Goal: Information Seeking & Learning: Learn about a topic

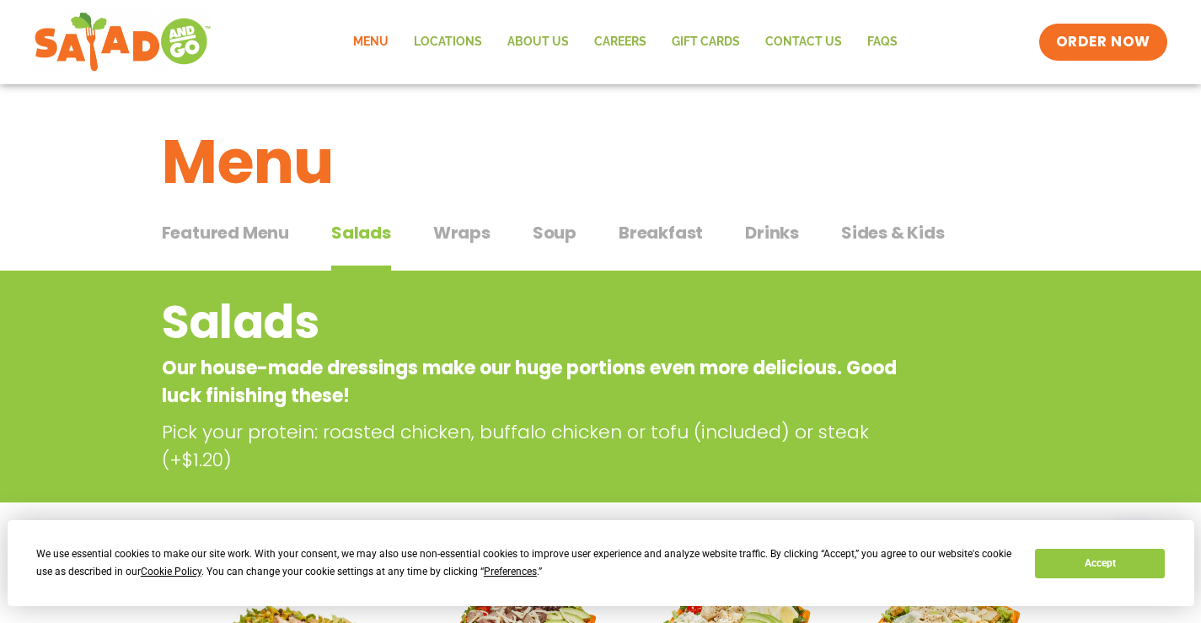
click at [529, 235] on div "Featured Menu Featured Menu Salads Salads Wraps Wraps Soup Soup Breakfast Break…" at bounding box center [601, 242] width 878 height 57
click at [554, 221] on span "Soup" at bounding box center [555, 232] width 44 height 25
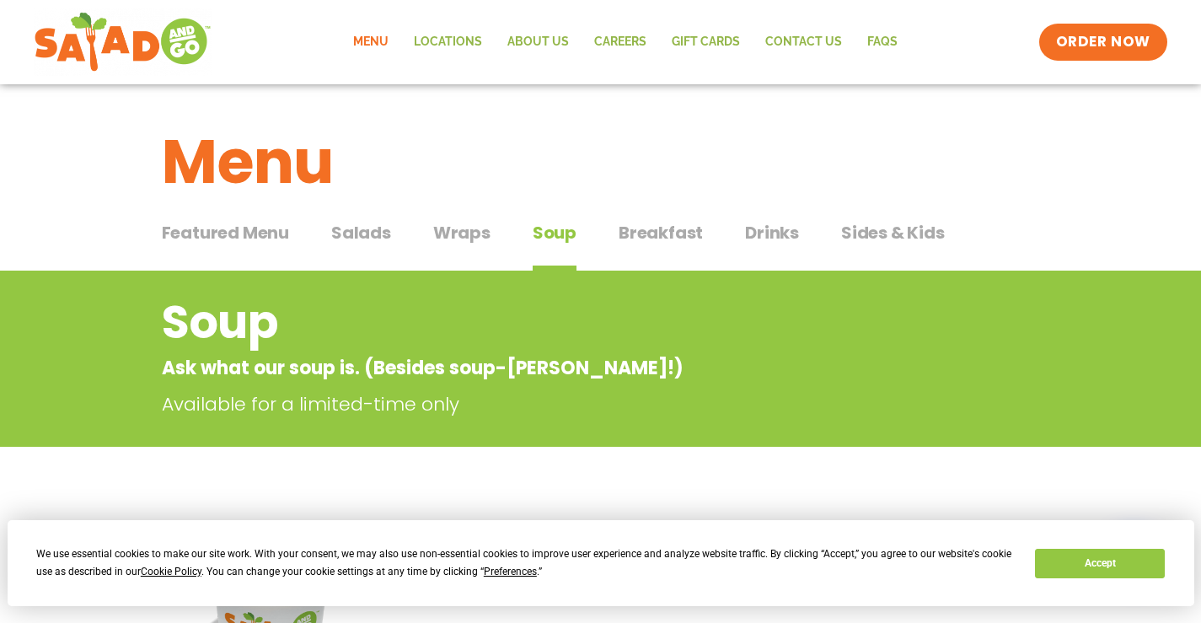
click at [383, 230] on span "Salads" at bounding box center [361, 232] width 60 height 25
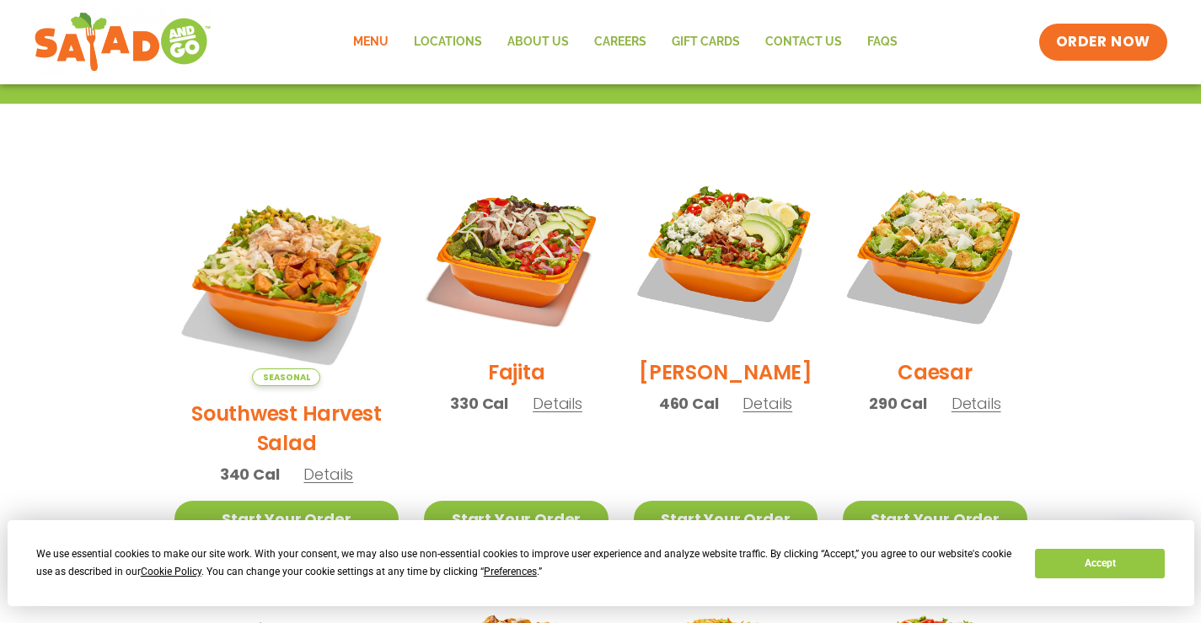
scroll to position [468, 0]
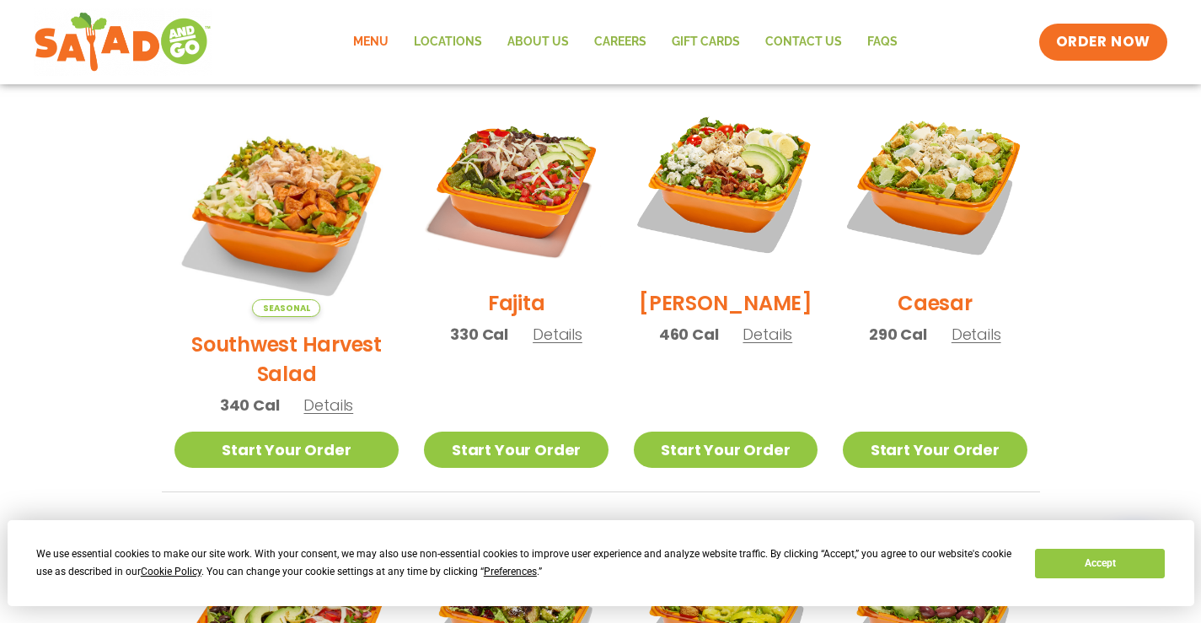
click at [947, 310] on h2 "Caesar" at bounding box center [934, 302] width 75 height 29
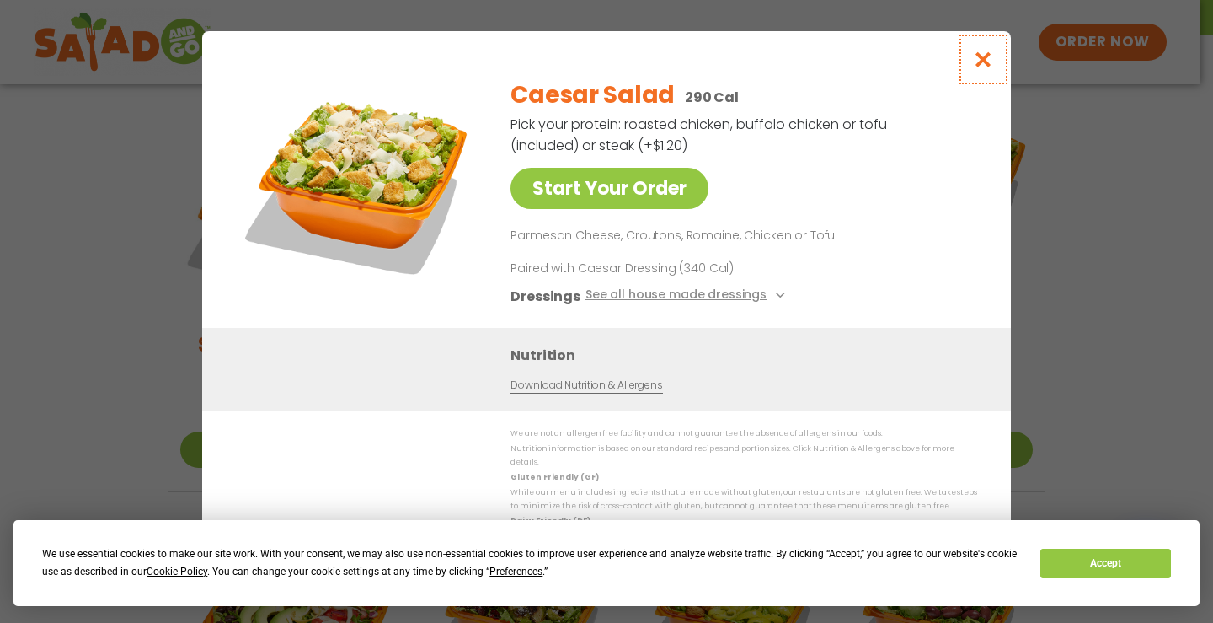
click at [986, 60] on icon "Close modal" at bounding box center [983, 60] width 21 height 18
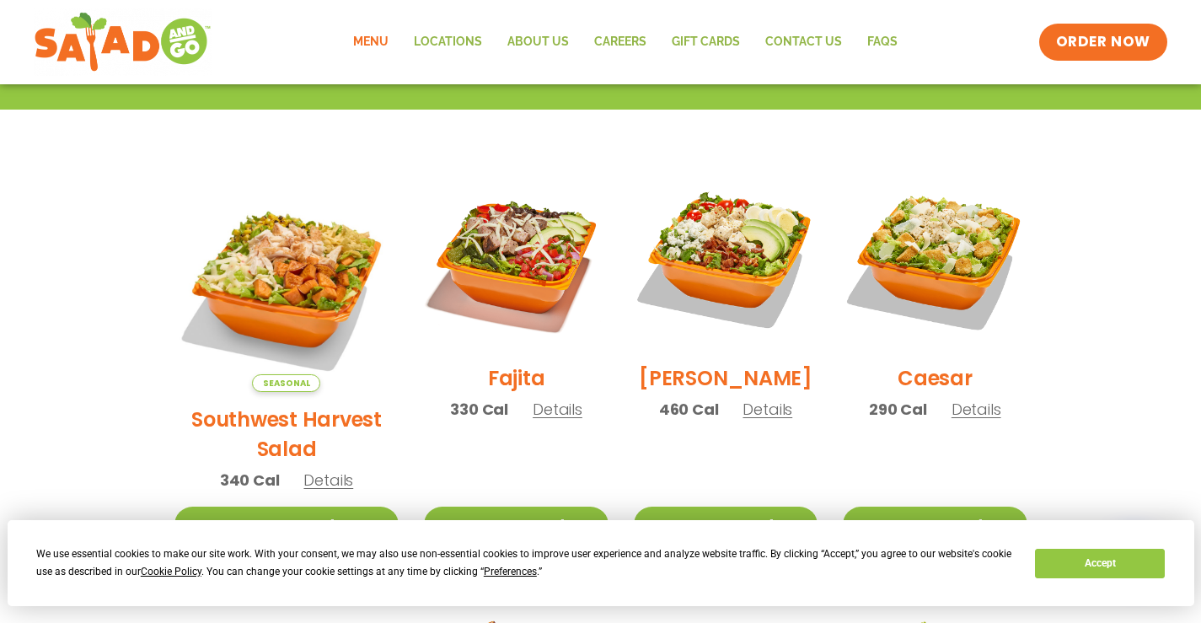
scroll to position [415, 0]
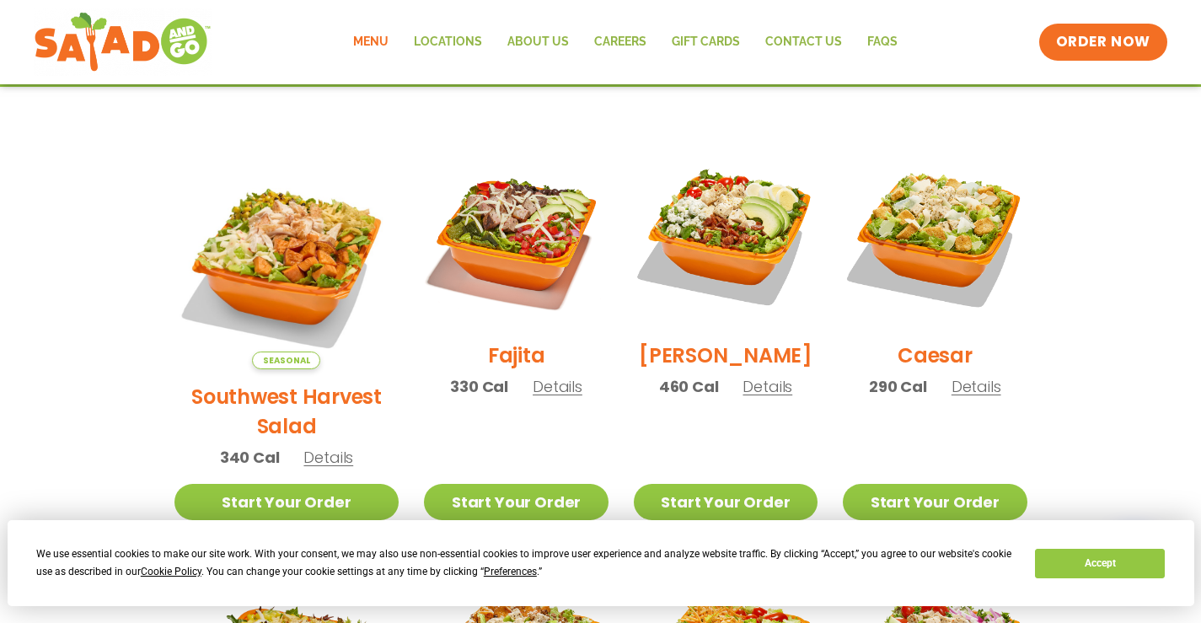
click at [940, 358] on h2 "Caesar" at bounding box center [934, 354] width 75 height 29
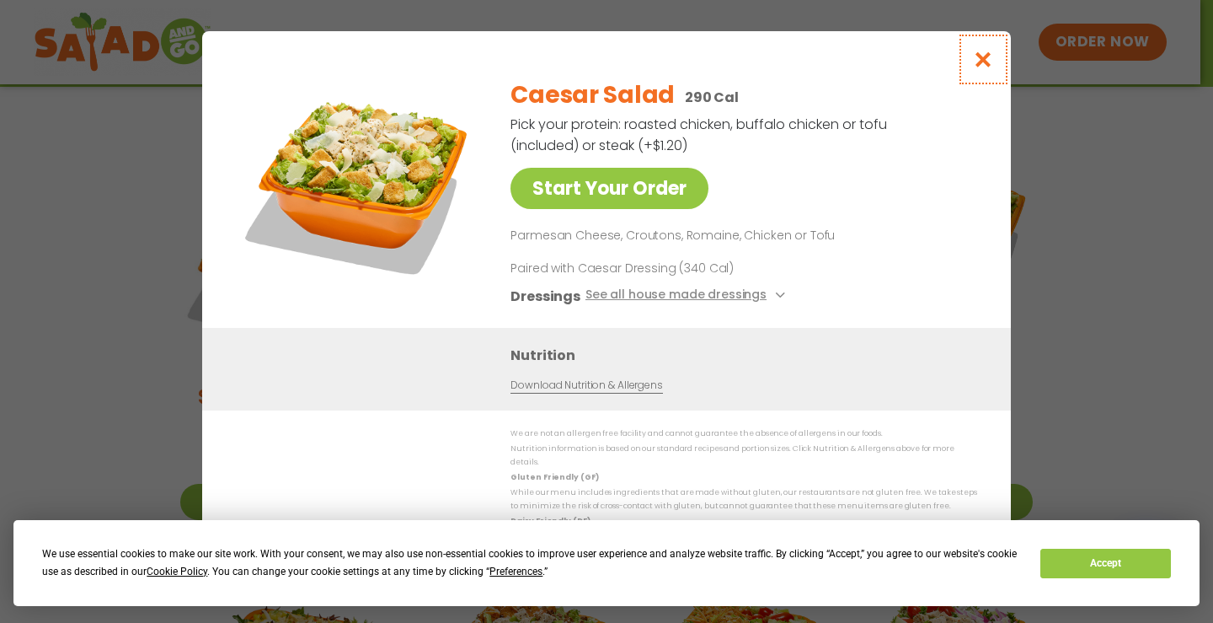
click at [991, 57] on icon "Close modal" at bounding box center [983, 60] width 21 height 18
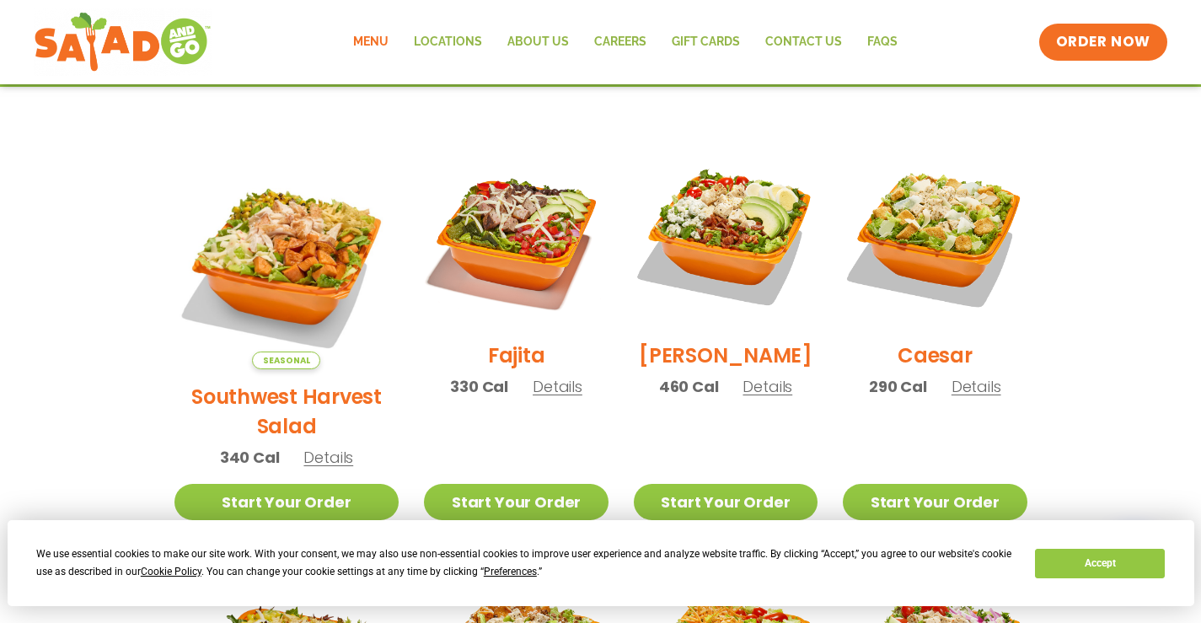
click at [707, 362] on h2 "[PERSON_NAME]" at bounding box center [726, 354] width 174 height 29
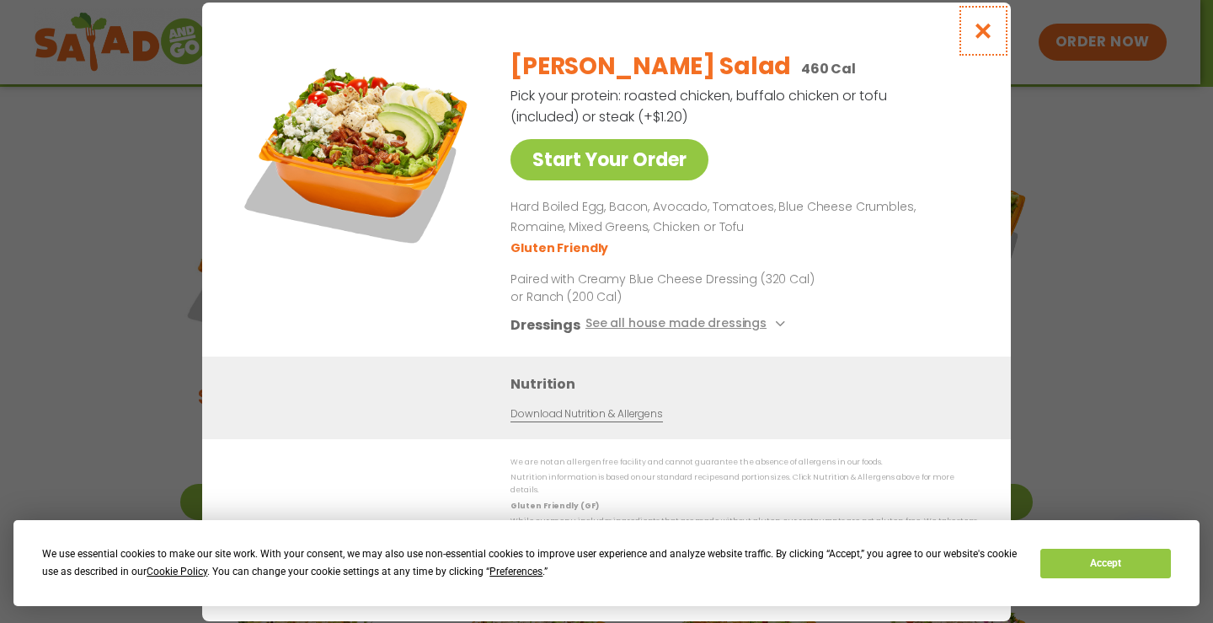
click at [980, 35] on icon "Close modal" at bounding box center [983, 31] width 21 height 18
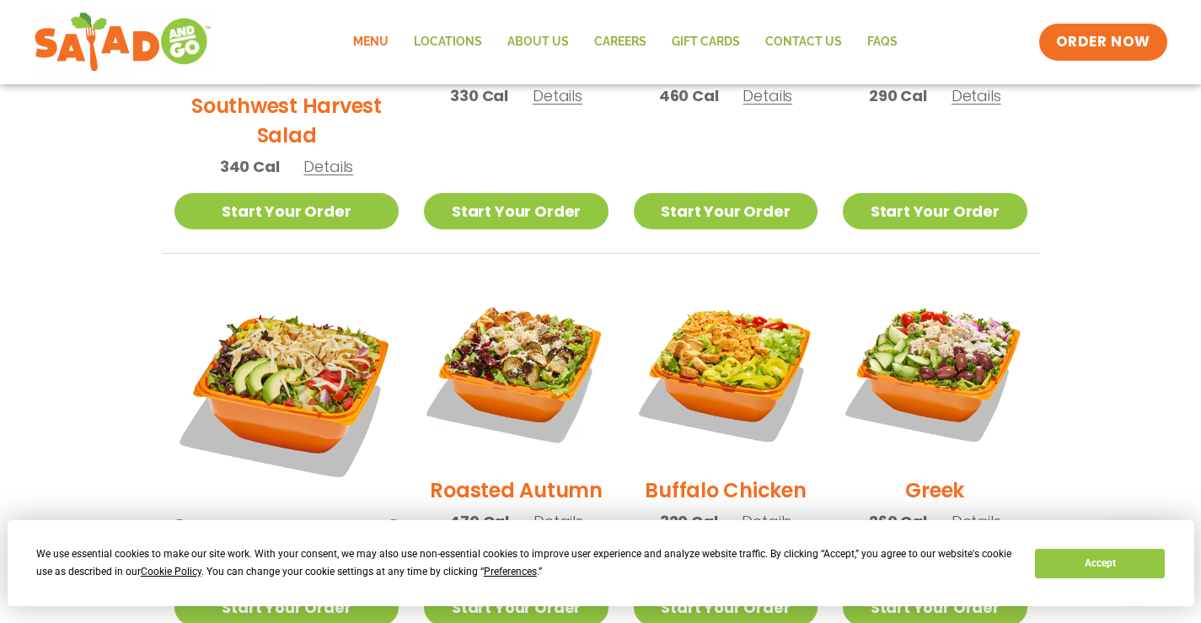
scroll to position [753, 0]
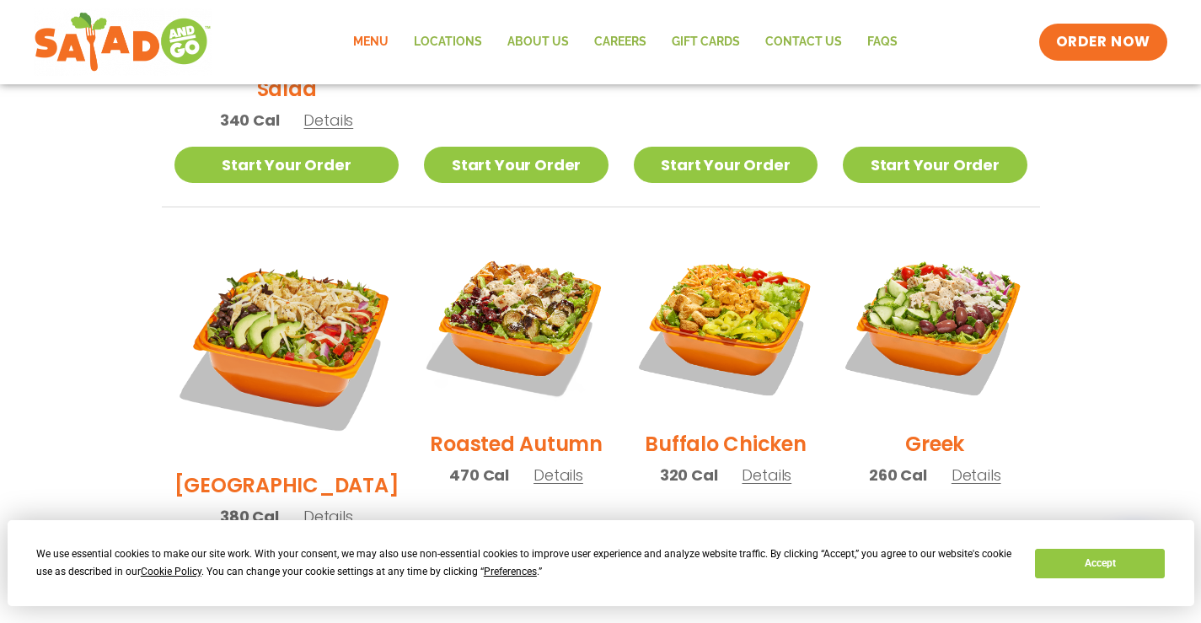
click at [274, 470] on h2 "[GEOGRAPHIC_DATA]" at bounding box center [286, 484] width 225 height 29
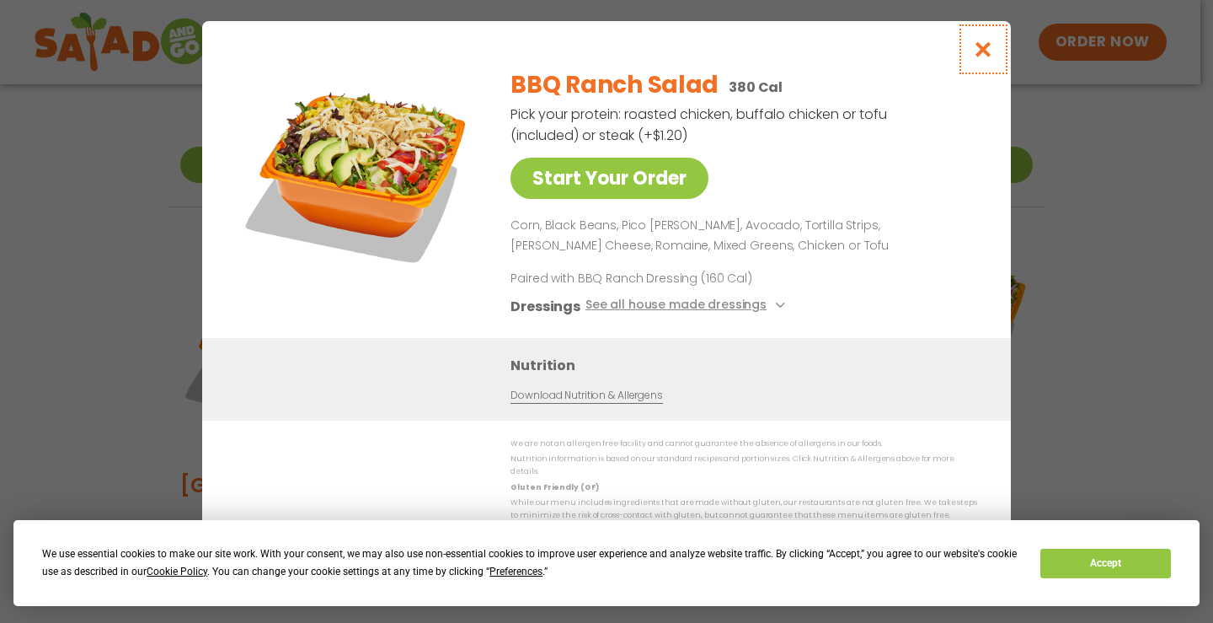
click at [982, 56] on icon "Close modal" at bounding box center [983, 49] width 21 height 18
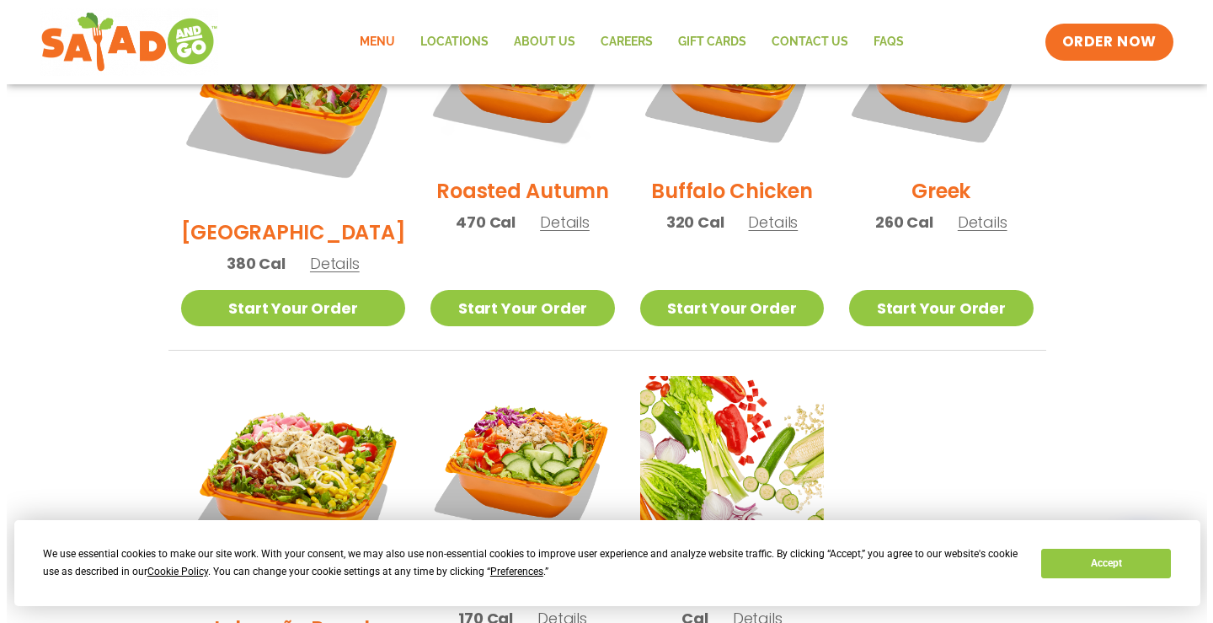
scroll to position [1090, 0]
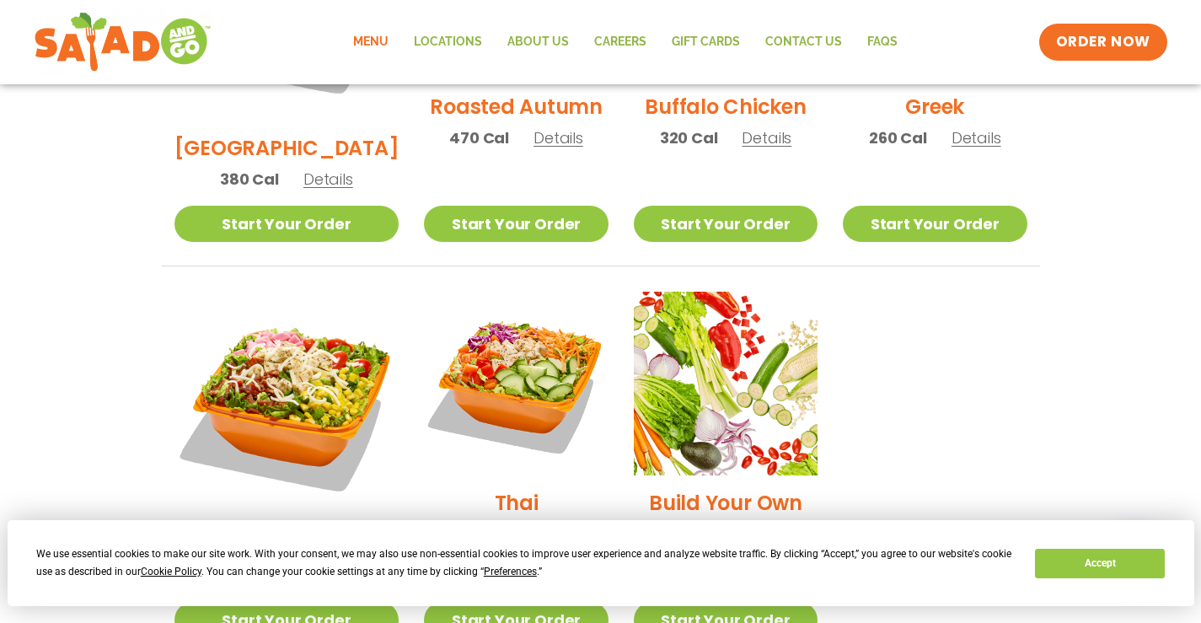
click at [495, 488] on h2 "Thai" at bounding box center [517, 502] width 44 height 29
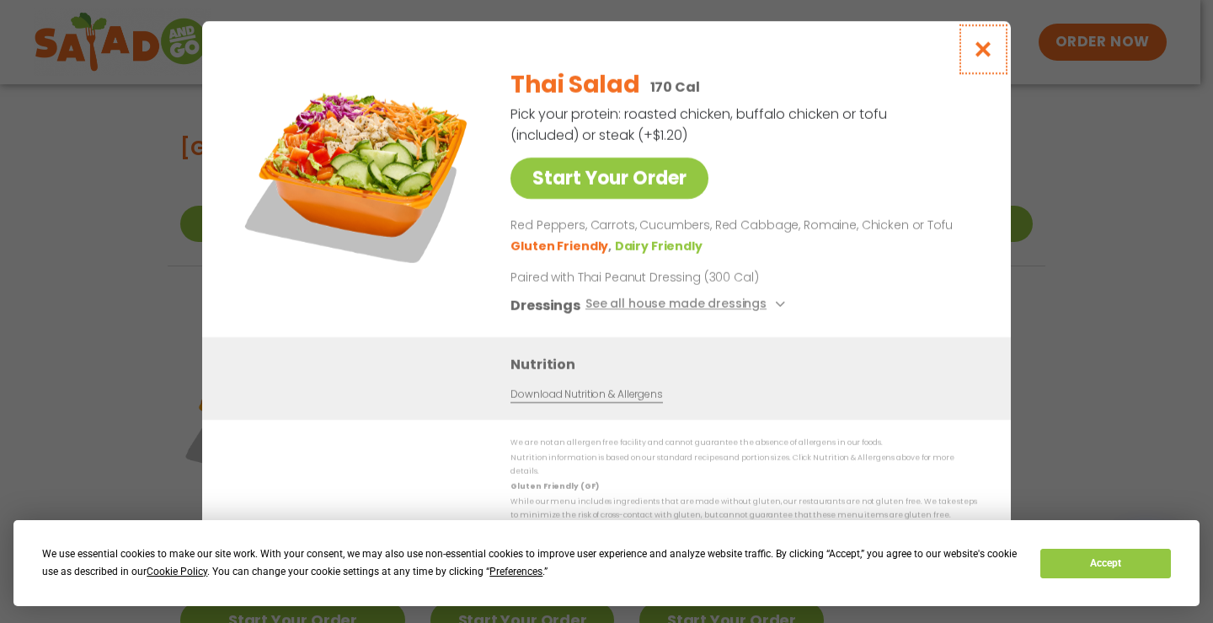
click at [988, 51] on icon "Close modal" at bounding box center [983, 49] width 21 height 18
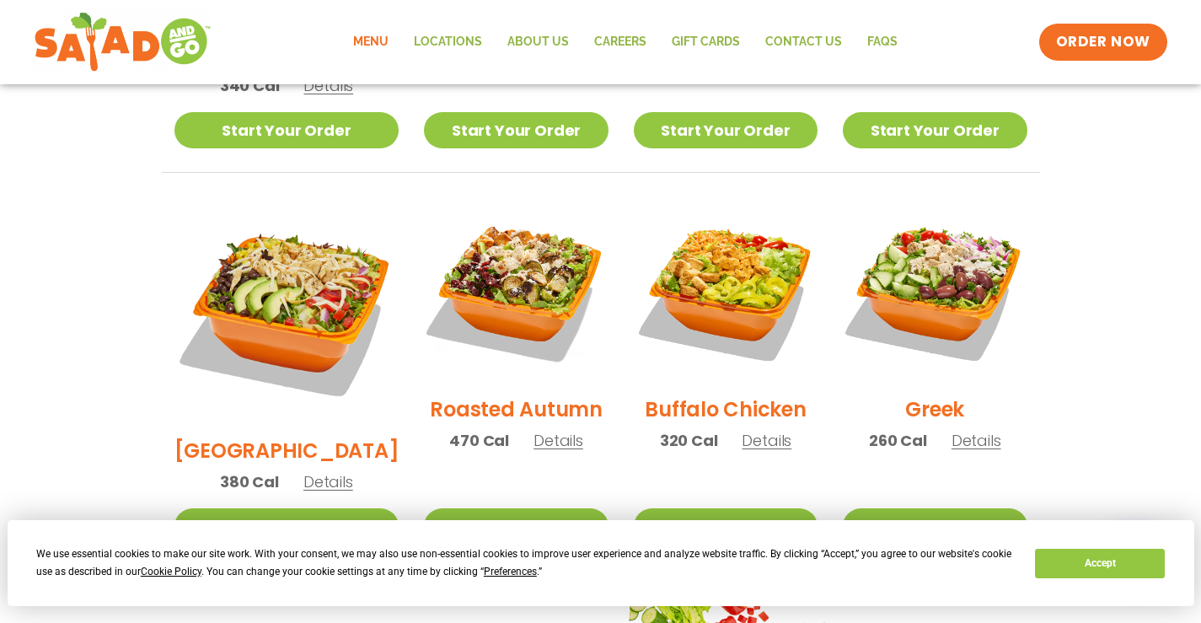
scroll to position [785, 0]
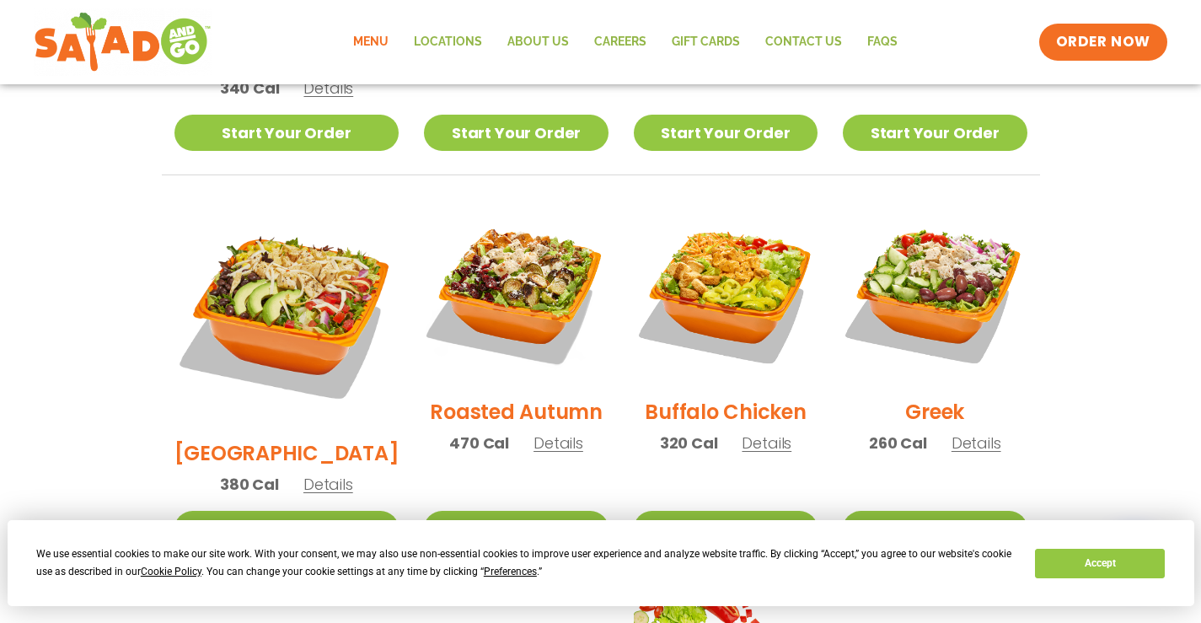
click at [920, 397] on h2 "Greek" at bounding box center [934, 411] width 59 height 29
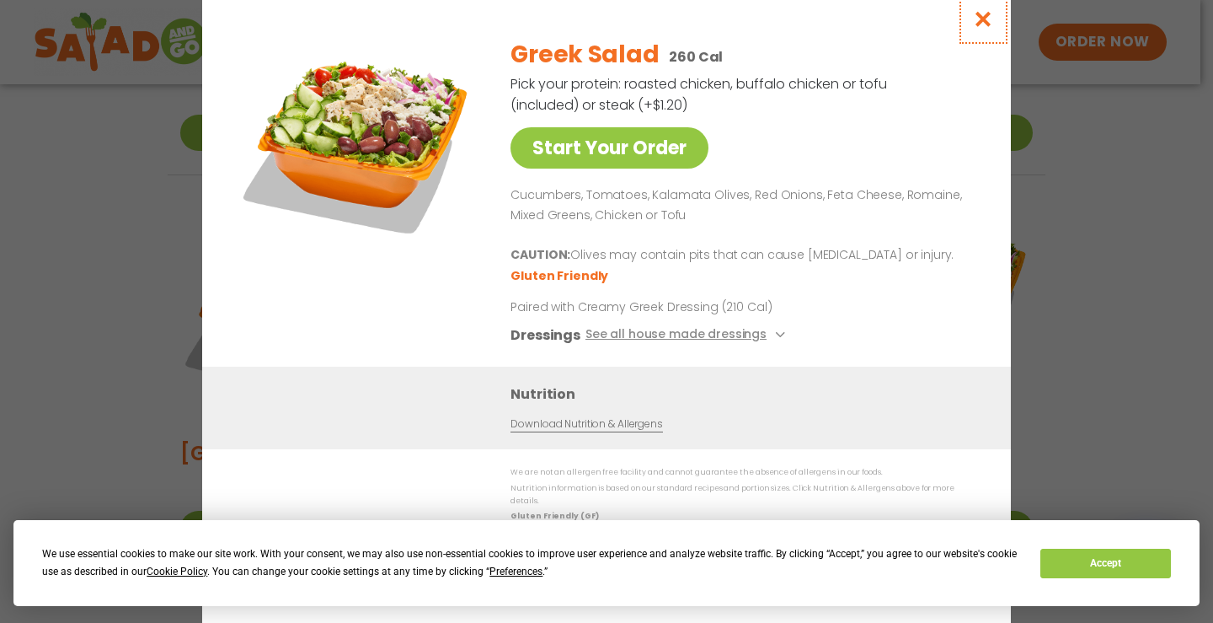
click at [983, 19] on icon "Close modal" at bounding box center [983, 19] width 21 height 18
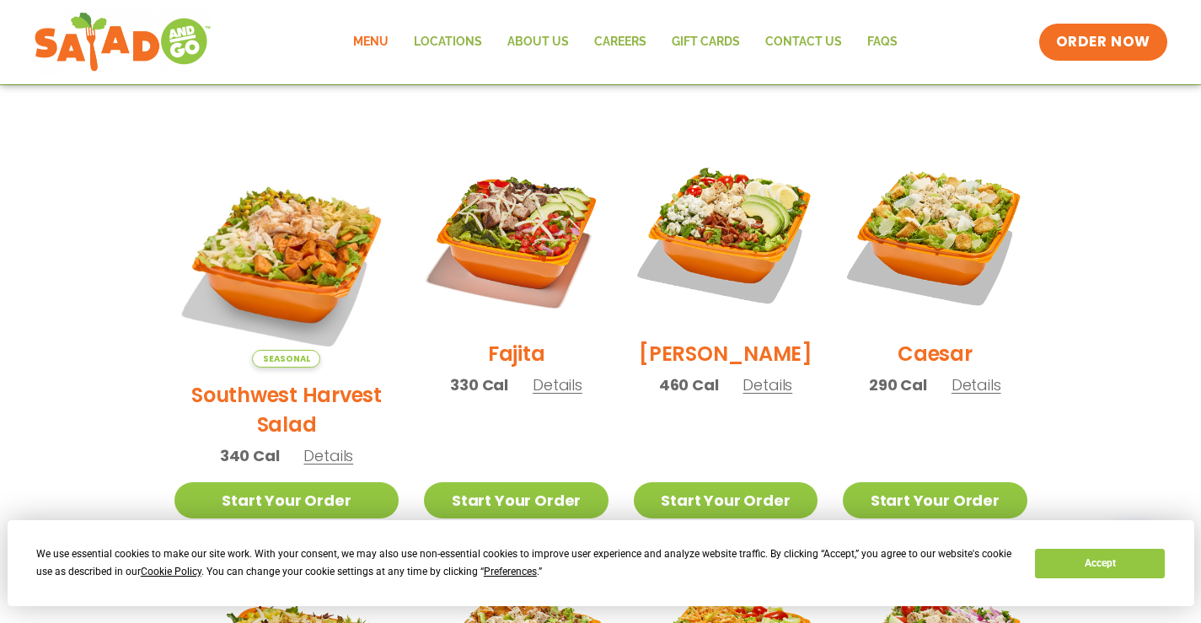
scroll to position [432, 0]
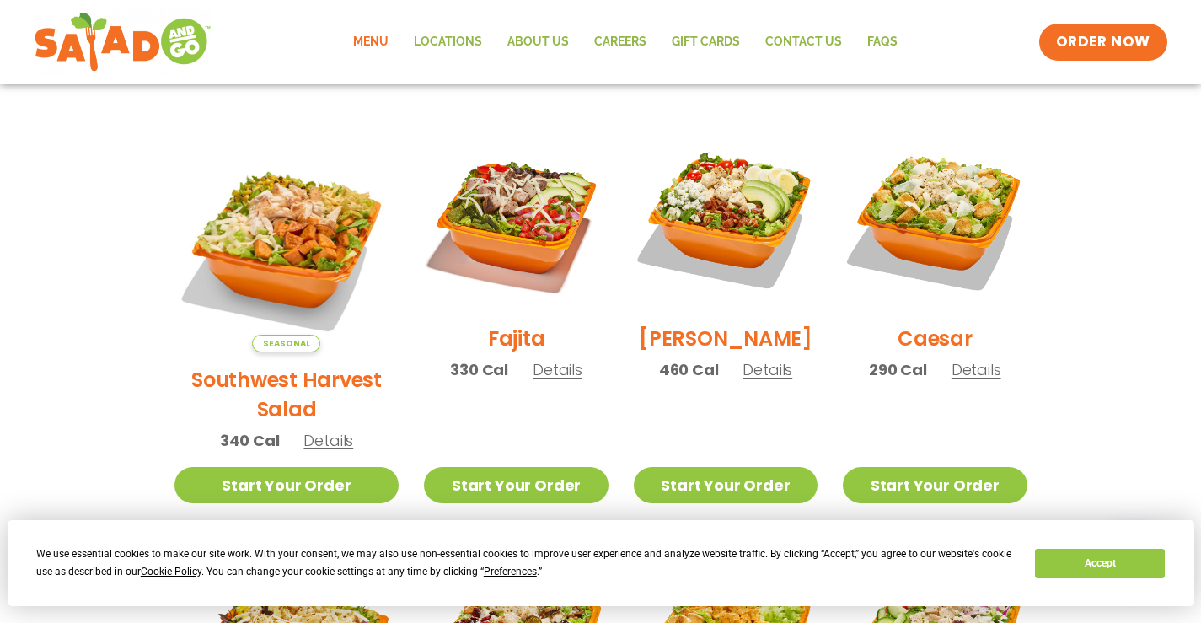
click at [488, 345] on h2 "Fajita" at bounding box center [516, 338] width 57 height 29
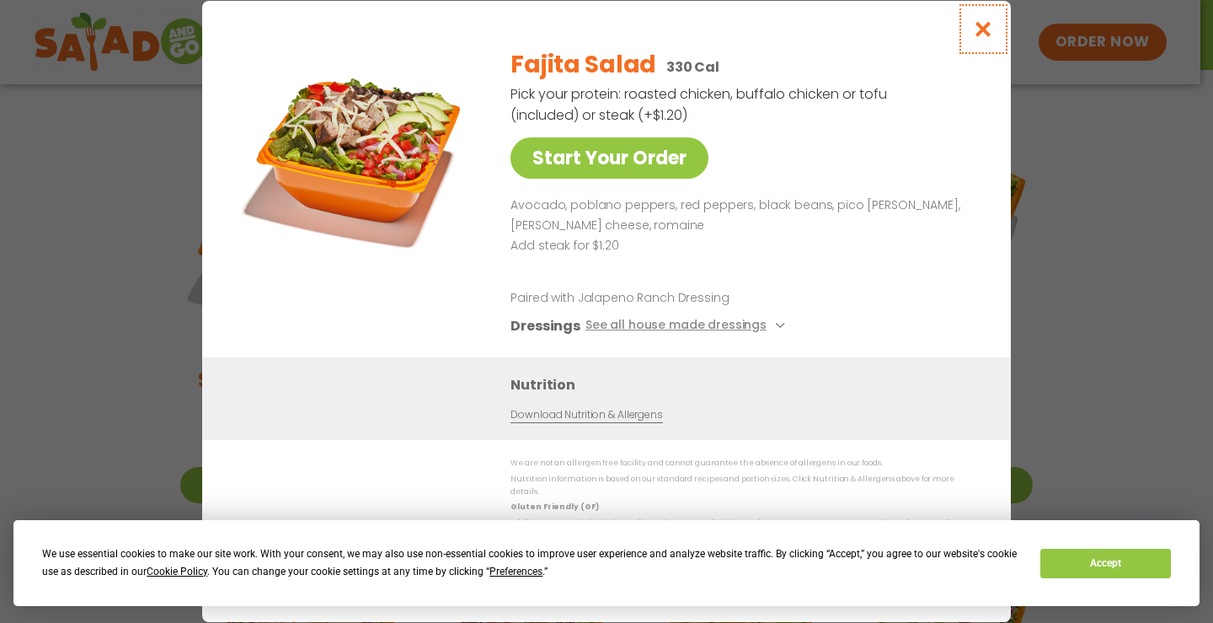
click at [980, 35] on icon "Close modal" at bounding box center [983, 29] width 21 height 18
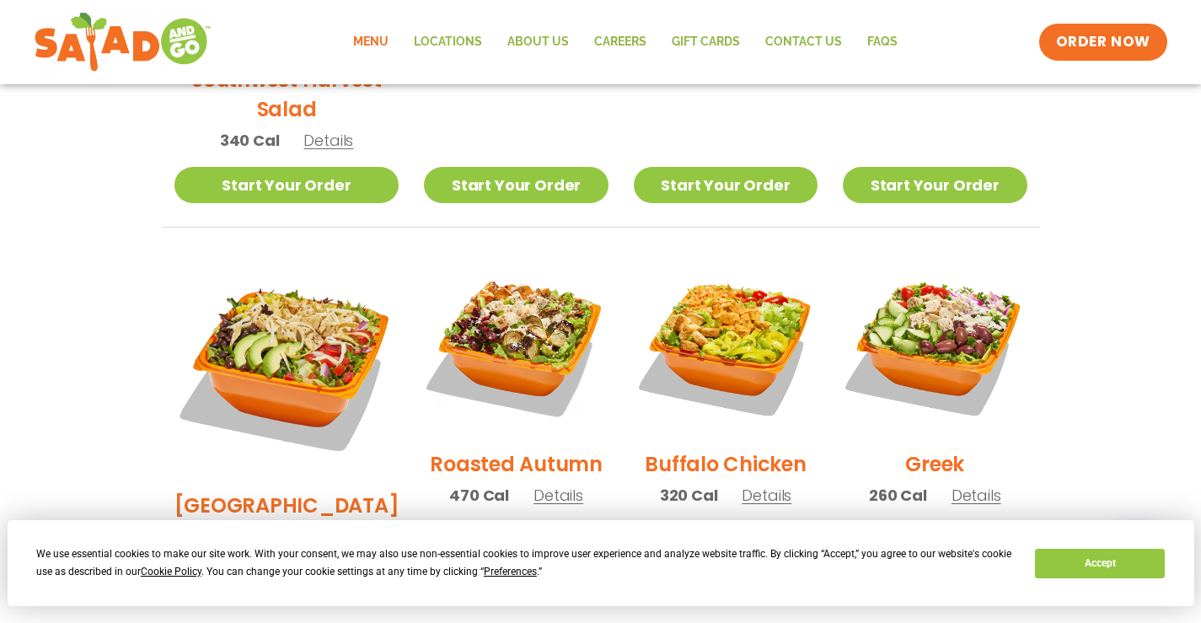
scroll to position [0, 0]
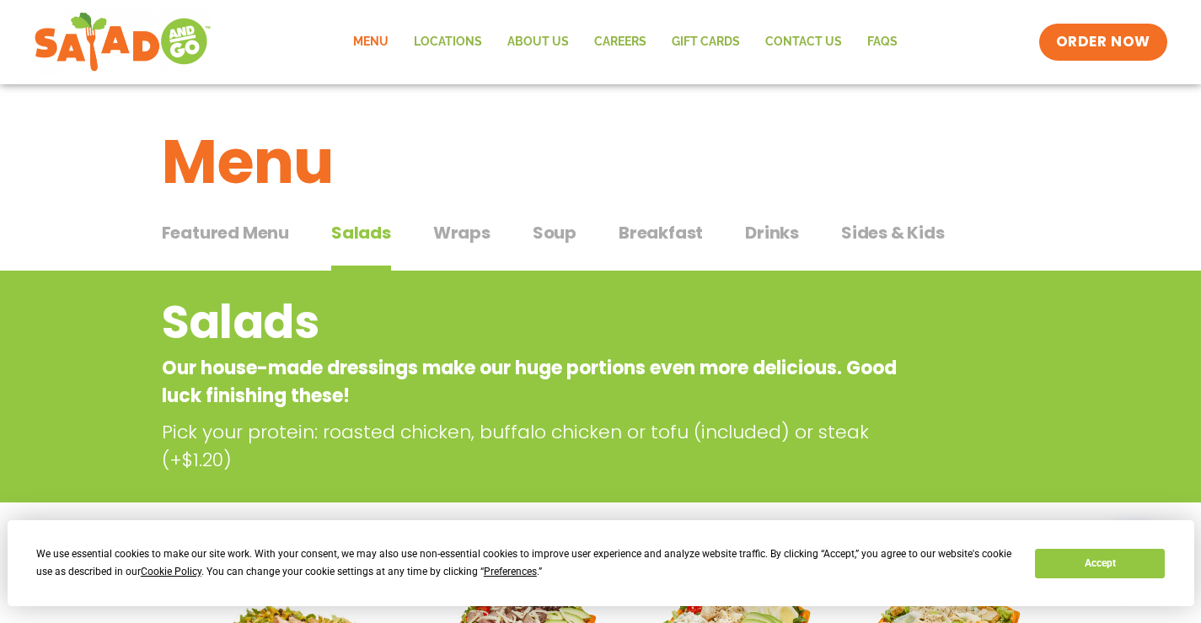
click at [455, 228] on span "Wraps" at bounding box center [461, 232] width 57 height 25
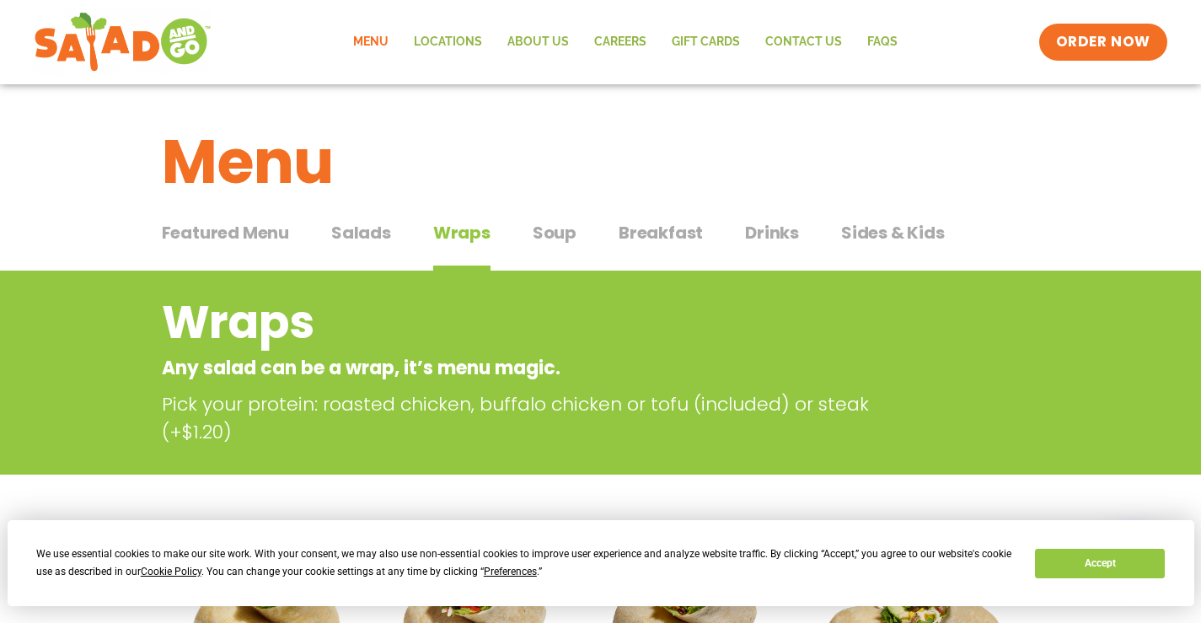
click at [974, 162] on h1 "Menu" at bounding box center [601, 161] width 878 height 91
